Goal: Information Seeking & Learning: Learn about a topic

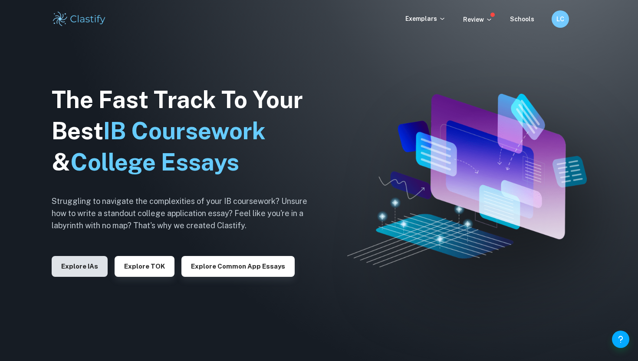
click at [94, 273] on button "Explore IAs" at bounding box center [80, 266] width 56 height 21
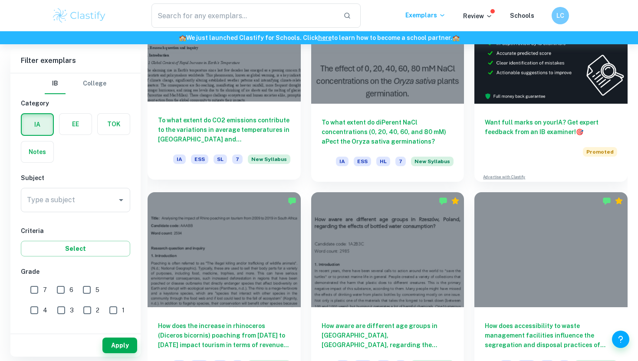
scroll to position [304, 0]
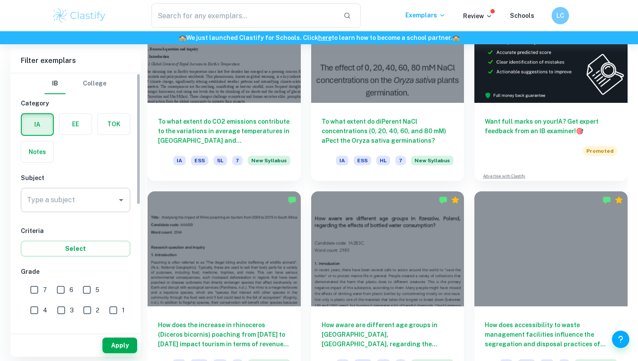
click at [101, 210] on div "Type a subject" at bounding box center [75, 200] width 109 height 24
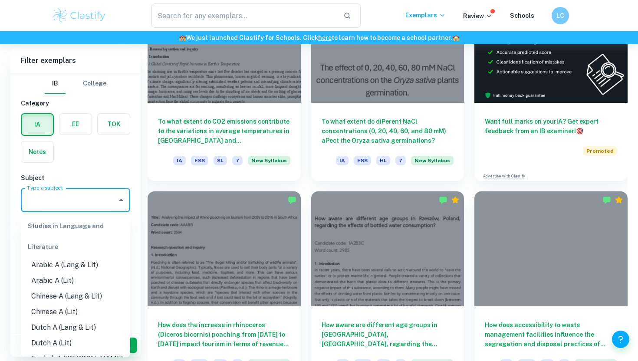
click at [101, 268] on li "Arabic A (Lang & Lit)" at bounding box center [75, 265] width 109 height 16
type input "Arabic A (Lang & Lit)"
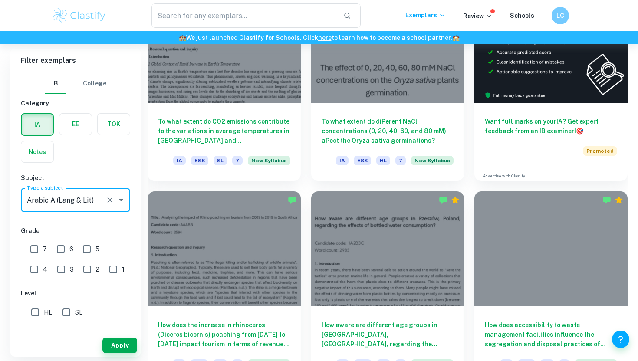
click at [39, 248] on input "7" at bounding box center [34, 248] width 17 height 17
checkbox input "true"
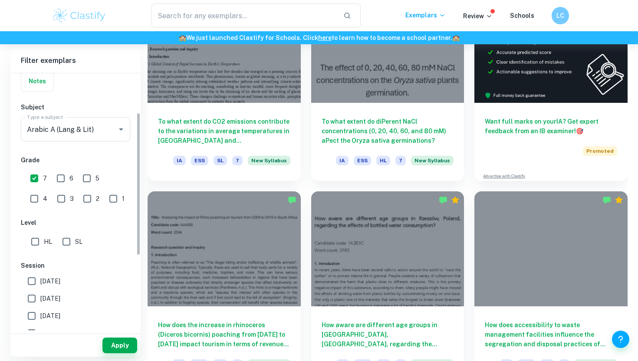
scroll to position [138, 0]
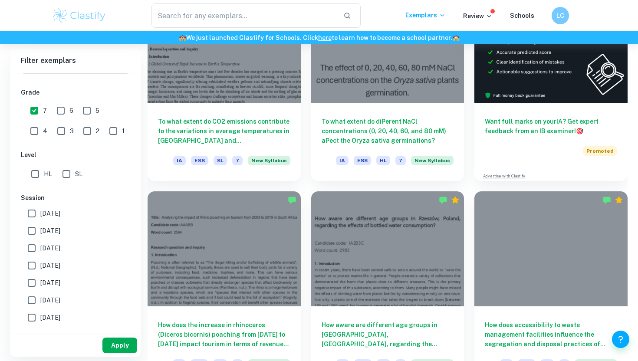
click at [115, 339] on button "Apply" at bounding box center [119, 346] width 35 height 16
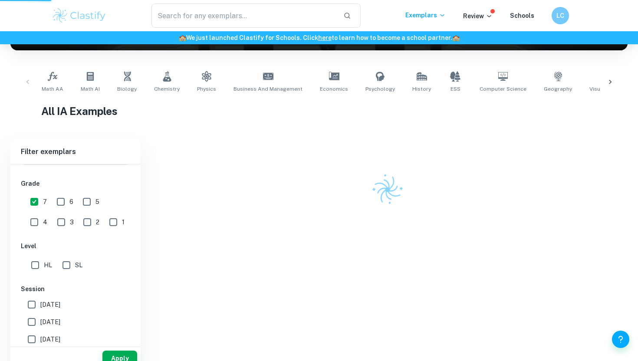
scroll to position [122, 0]
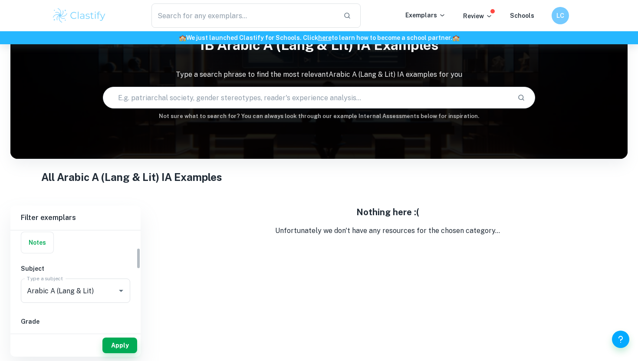
scroll to position [96, 0]
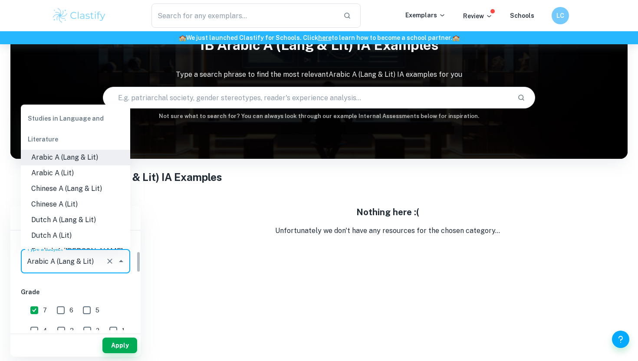
click at [90, 267] on input "Arabic A (Lang & Lit)" at bounding box center [63, 261] width 77 height 16
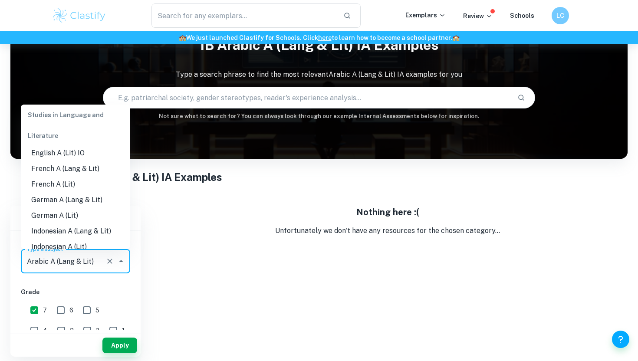
scroll to position [0, 0]
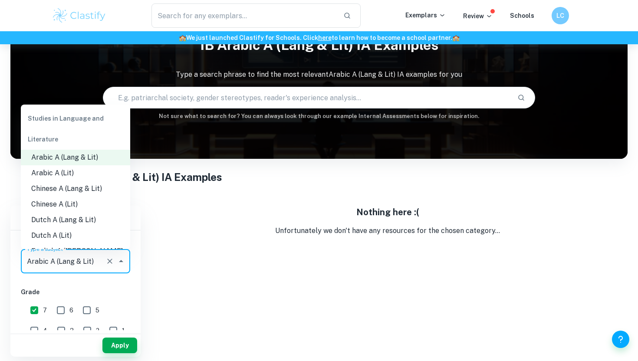
click at [201, 230] on p "Unfortunately we don't have any resources for the chosen category..." at bounding box center [388, 231] width 480 height 10
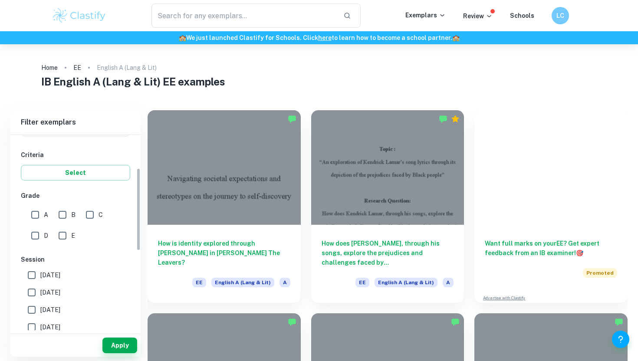
scroll to position [186, 0]
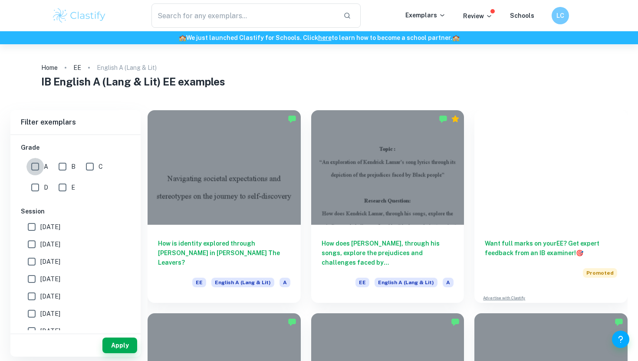
click at [33, 168] on input "A" at bounding box center [34, 166] width 17 height 17
checkbox input "false"
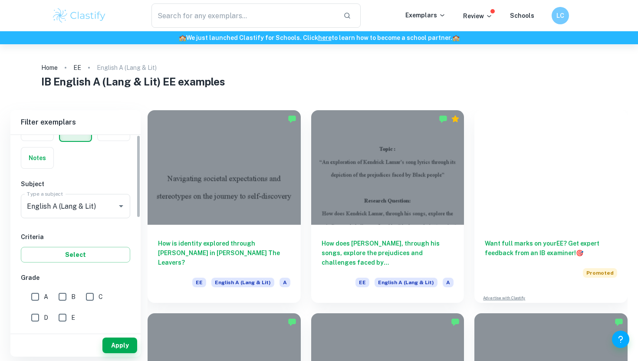
scroll to position [0, 0]
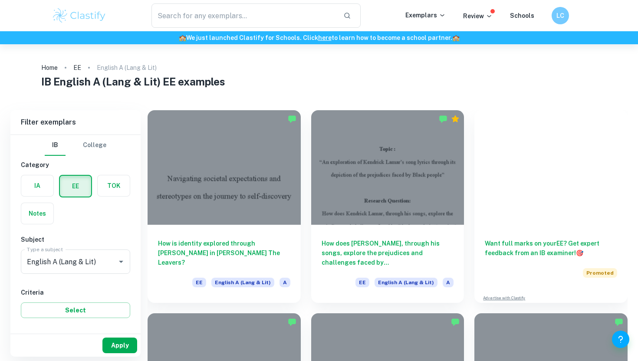
click at [121, 345] on button "Apply" at bounding box center [119, 346] width 35 height 16
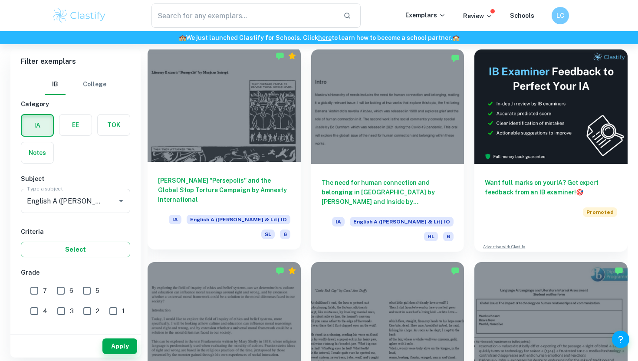
scroll to position [207, 0]
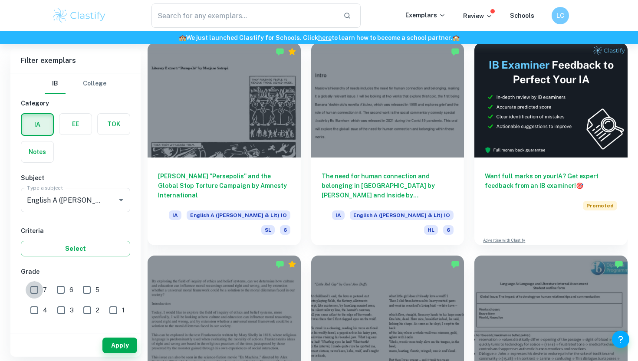
click at [40, 289] on input "7" at bounding box center [34, 289] width 17 height 17
checkbox input "true"
click at [134, 341] on button "Apply" at bounding box center [119, 346] width 35 height 16
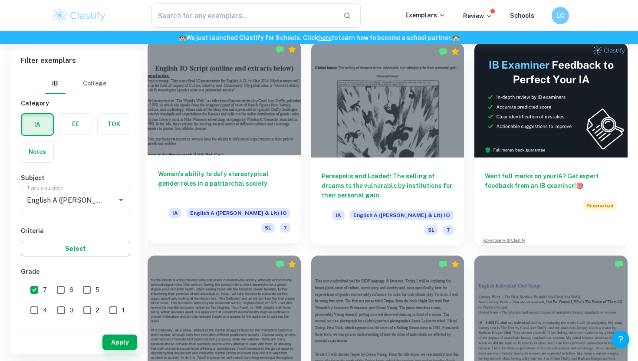
scroll to position [197, 0]
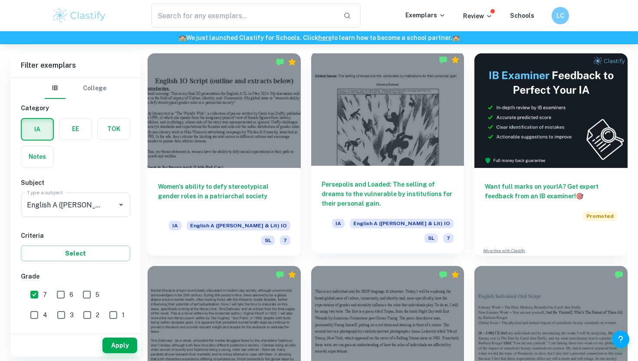
click at [376, 199] on h6 "Persepolis and Loaded: The selling of dreams to the vulnerable by institutions …" at bounding box center [387, 194] width 132 height 29
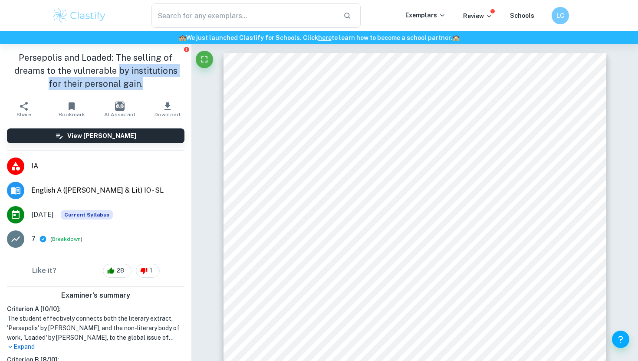
drag, startPoint x: 144, startPoint y: 83, endPoint x: 111, endPoint y: 75, distance: 33.8
click at [111, 75] on h1 "Persepolis and Loaded: The selling of dreams to the vulnerable by institutions …" at bounding box center [95, 70] width 177 height 39
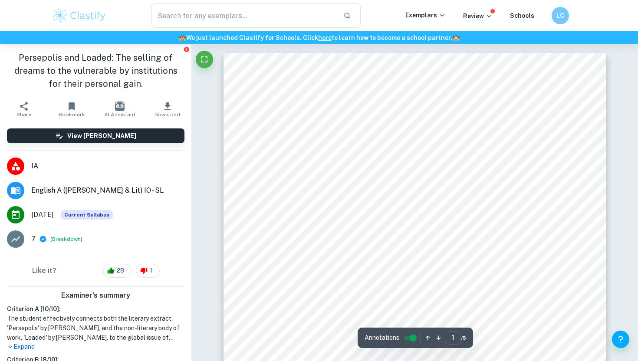
click at [322, 123] on div "Global Issue: The selling of dreams to the vulnerable by institutions for their…" at bounding box center [414, 323] width 383 height 541
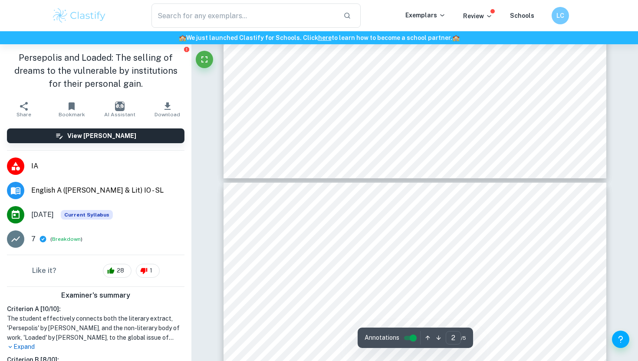
type input "3"
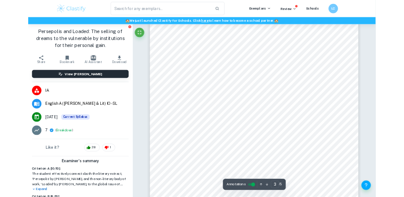
scroll to position [1151, 0]
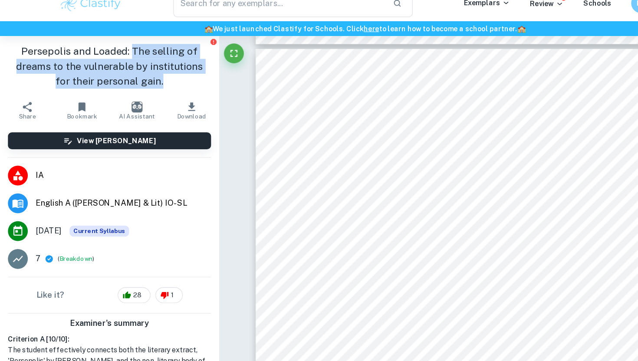
drag, startPoint x: 138, startPoint y: 89, endPoint x: 117, endPoint y: 55, distance: 39.4
click at [117, 55] on h1 "Persepolis and Loaded: The selling of dreams to the vulnerable by institutions …" at bounding box center [95, 70] width 177 height 39
copy h1 "The selling of dreams to the vulnerable by institutions for their personal gain."
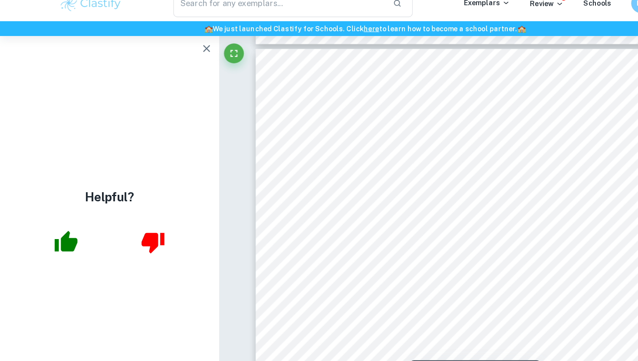
click at [60, 228] on icon "button" at bounding box center [58, 223] width 20 height 18
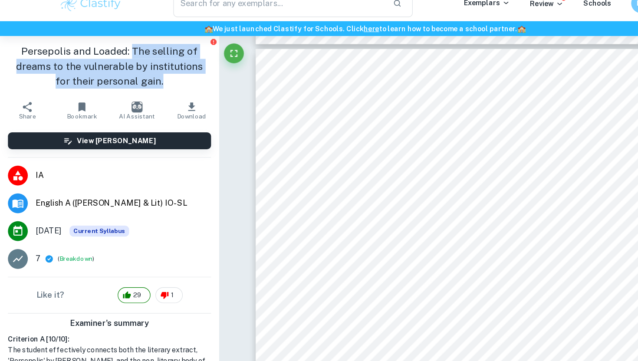
drag, startPoint x: 140, startPoint y: 84, endPoint x: 118, endPoint y: 57, distance: 34.8
click at [118, 57] on h1 "Persepolis and Loaded: The selling of dreams to the vulnerable by institutions …" at bounding box center [95, 70] width 177 height 39
copy h1 "The selling of dreams to the vulnerable by institutions for their personal gain."
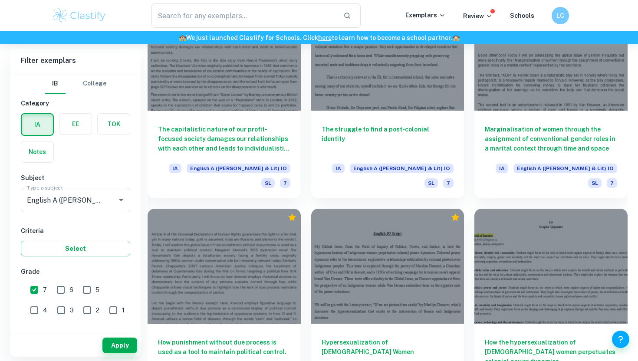
scroll to position [1104, 0]
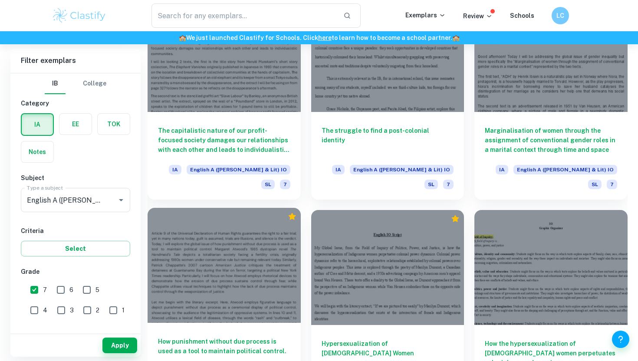
click at [255, 243] on div at bounding box center [224, 265] width 153 height 115
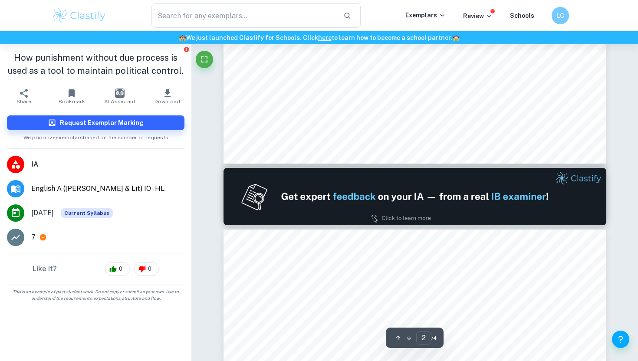
type input "1"
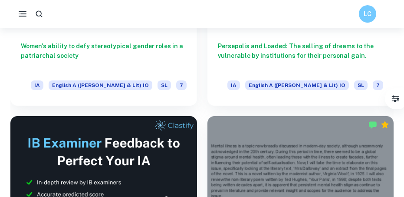
scroll to position [264, 0]
